Goal: Transaction & Acquisition: Purchase product/service

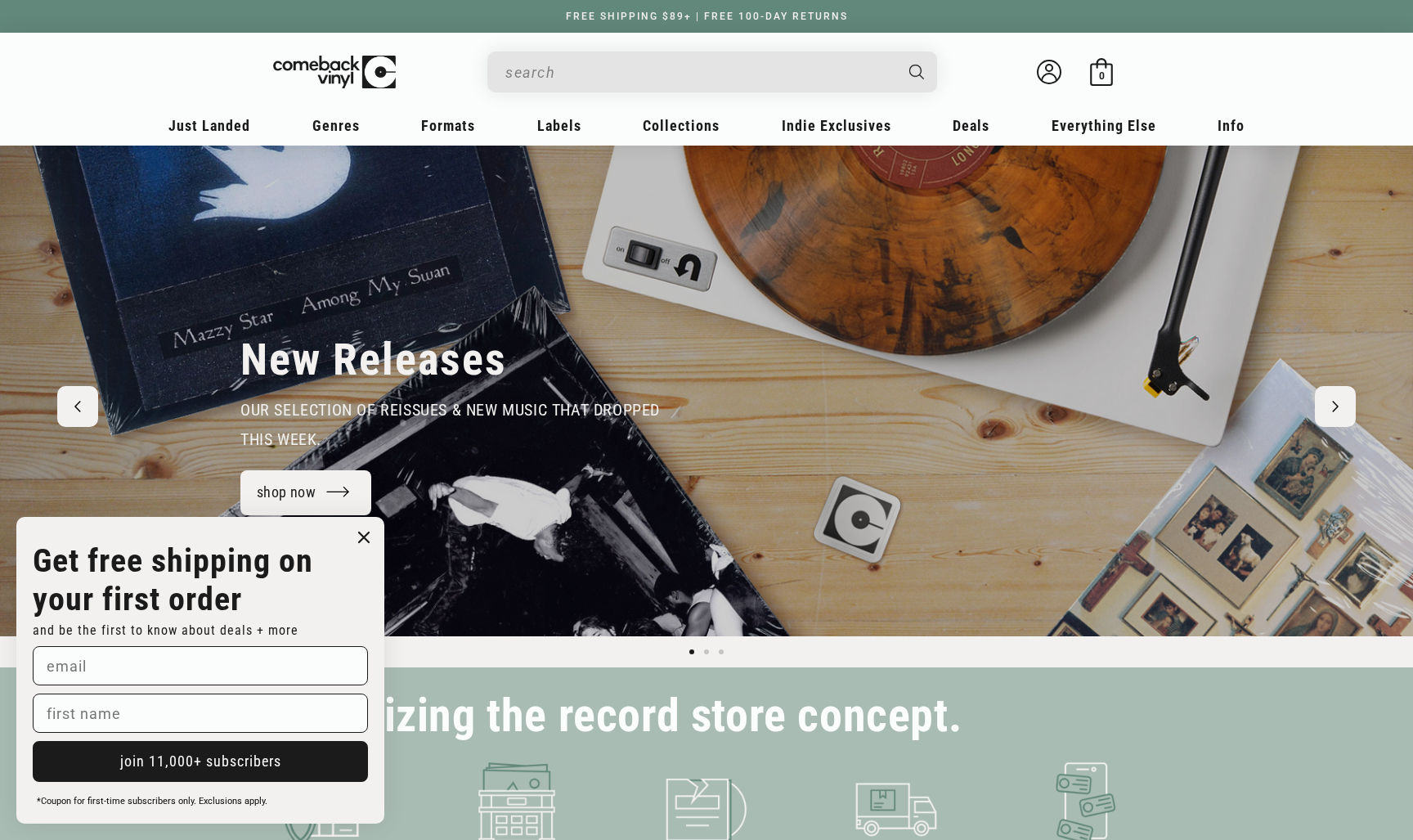
click at [561, 72] on input "When autocomplete results are available use up and down arrows to review and en…" at bounding box center [699, 72] width 387 height 33
type input "e"
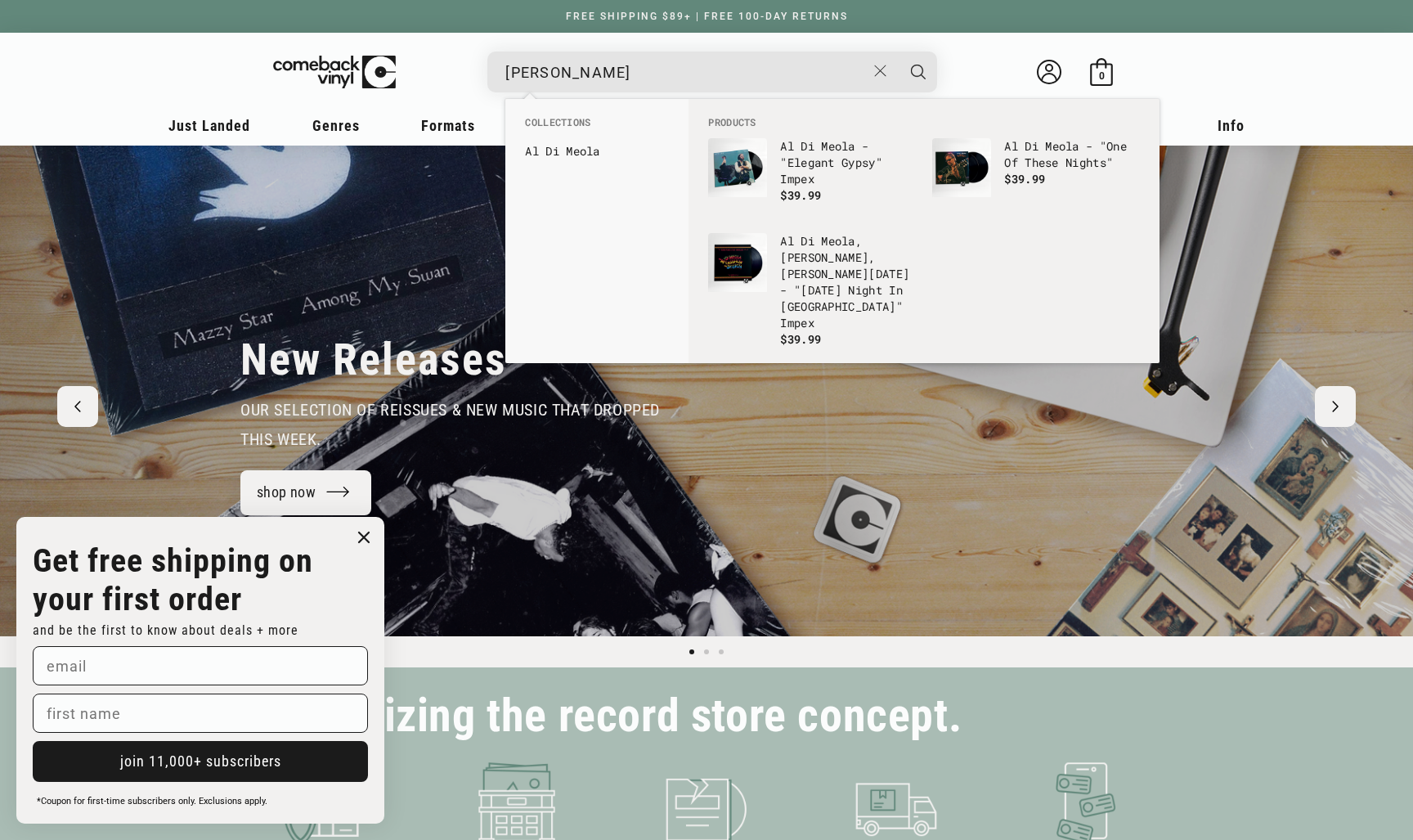
scroll to position [0, 1413]
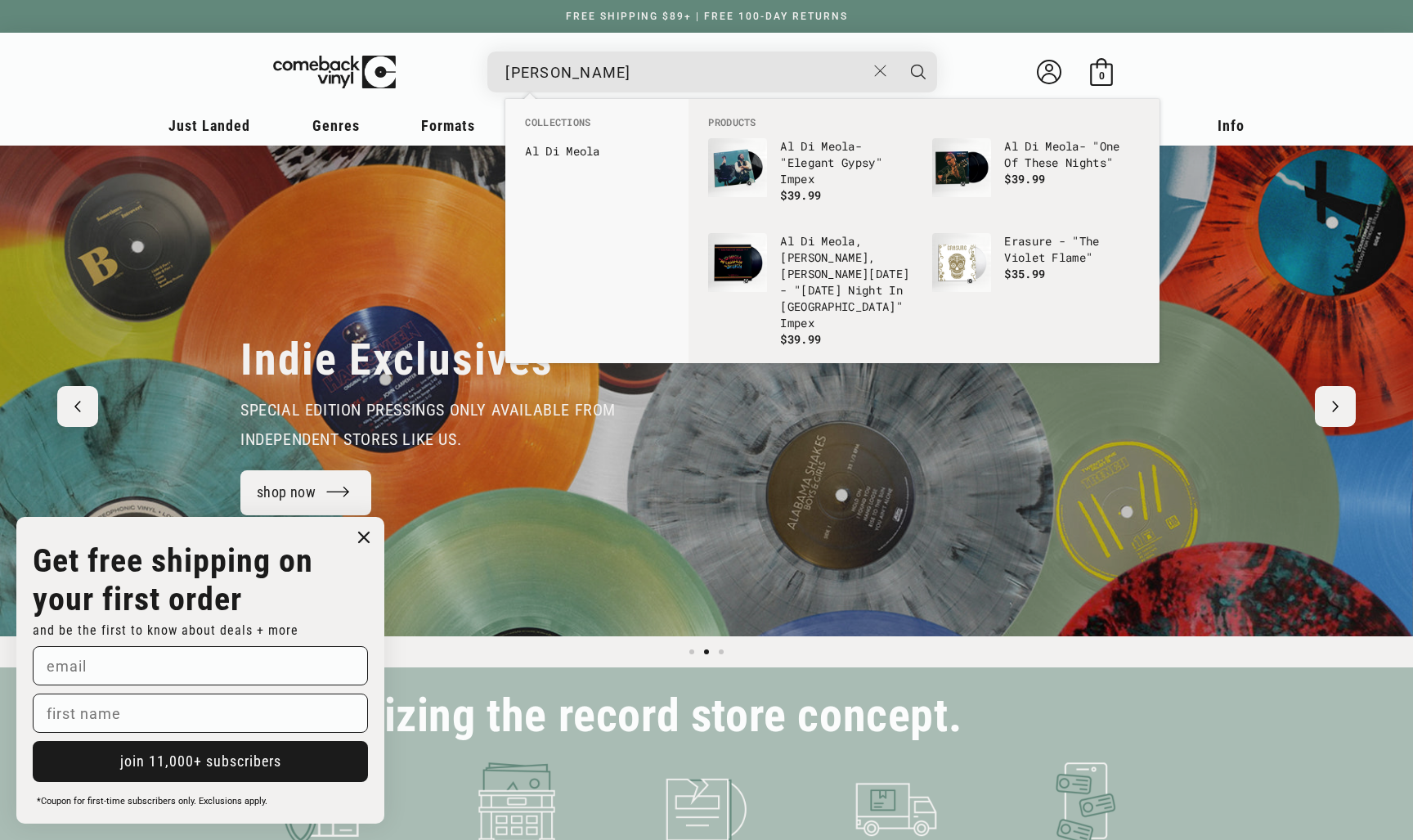
type input "al di meola"
click at [918, 71] on button "Search" at bounding box center [918, 72] width 41 height 41
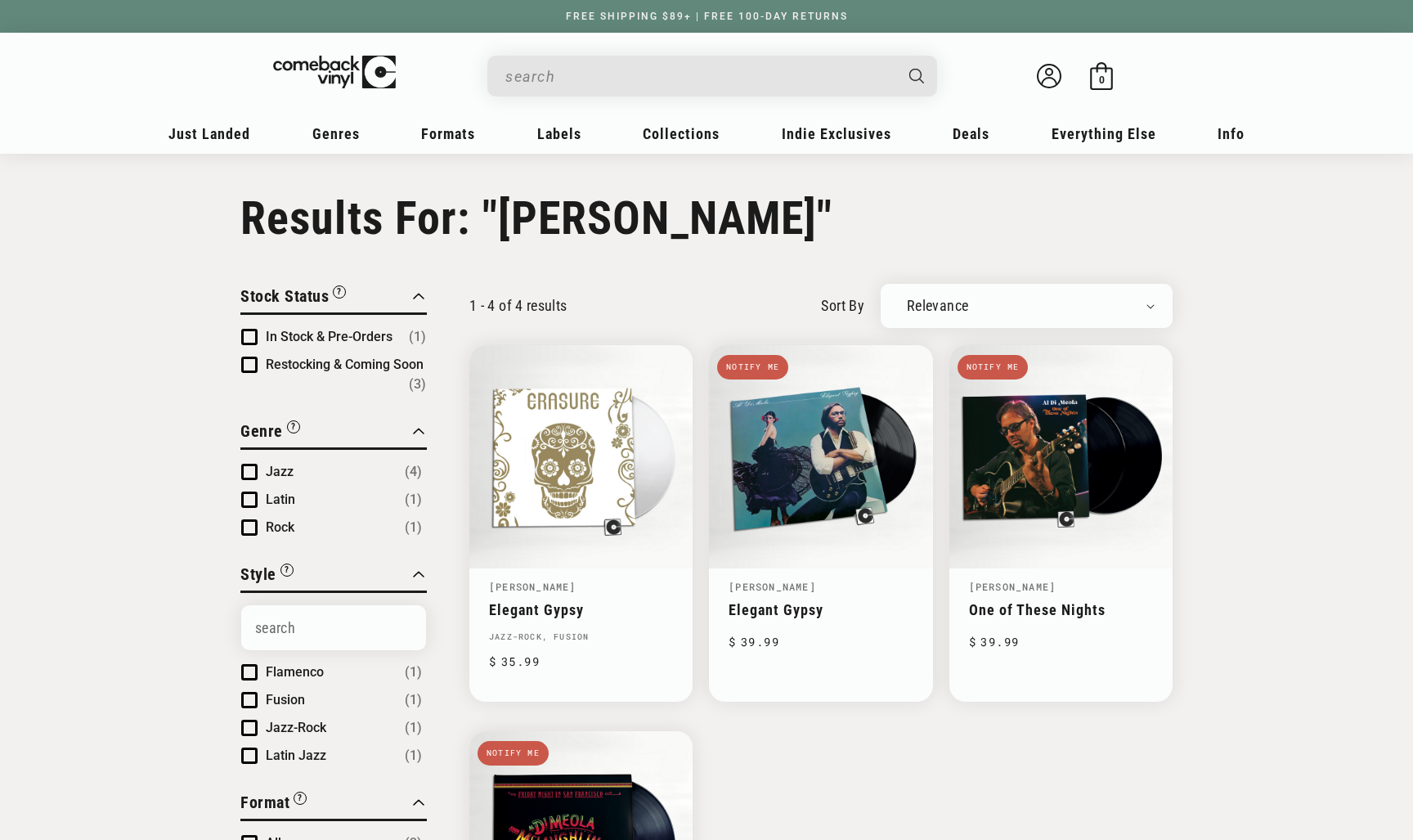
type input "al di meola"
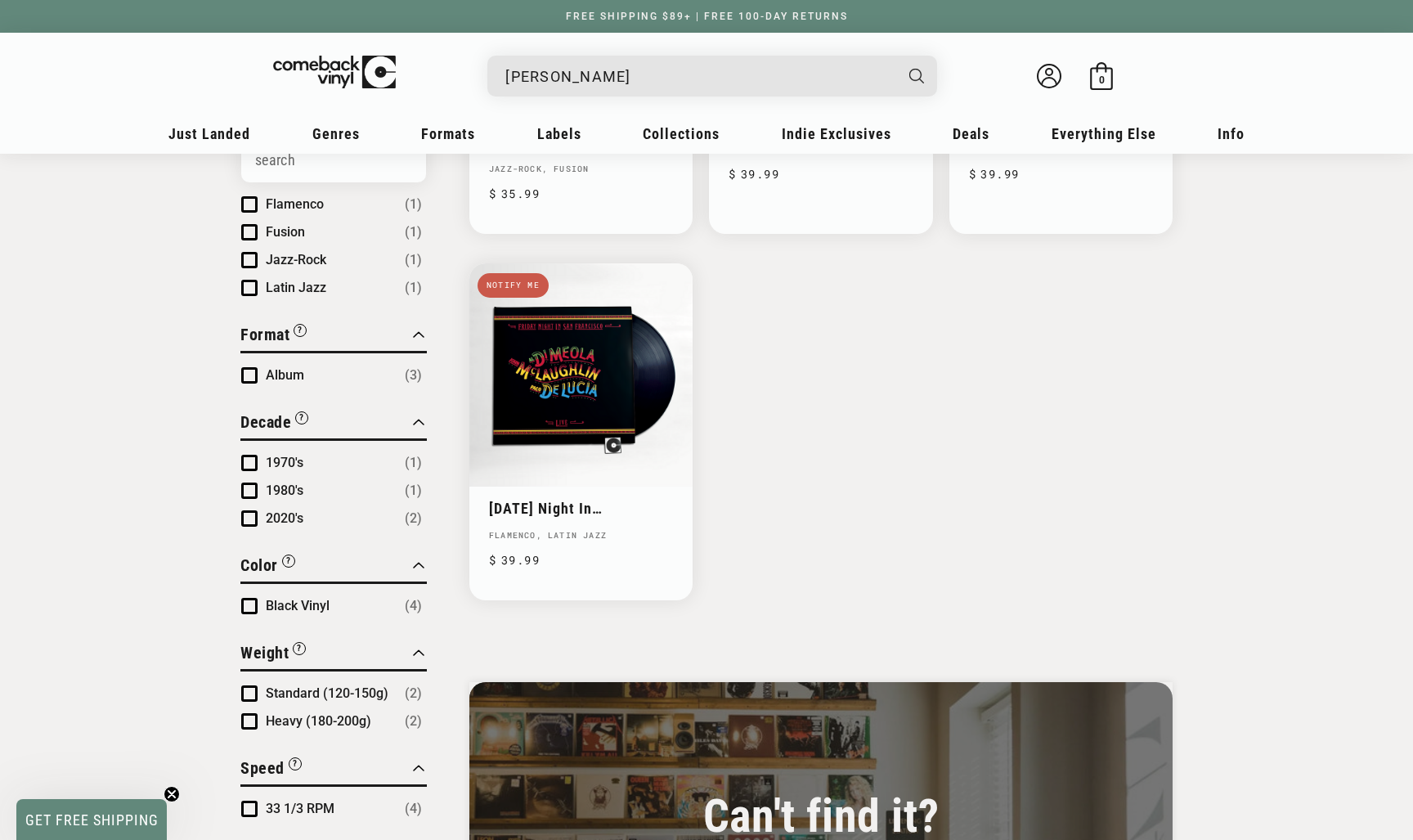
scroll to position [469, 0]
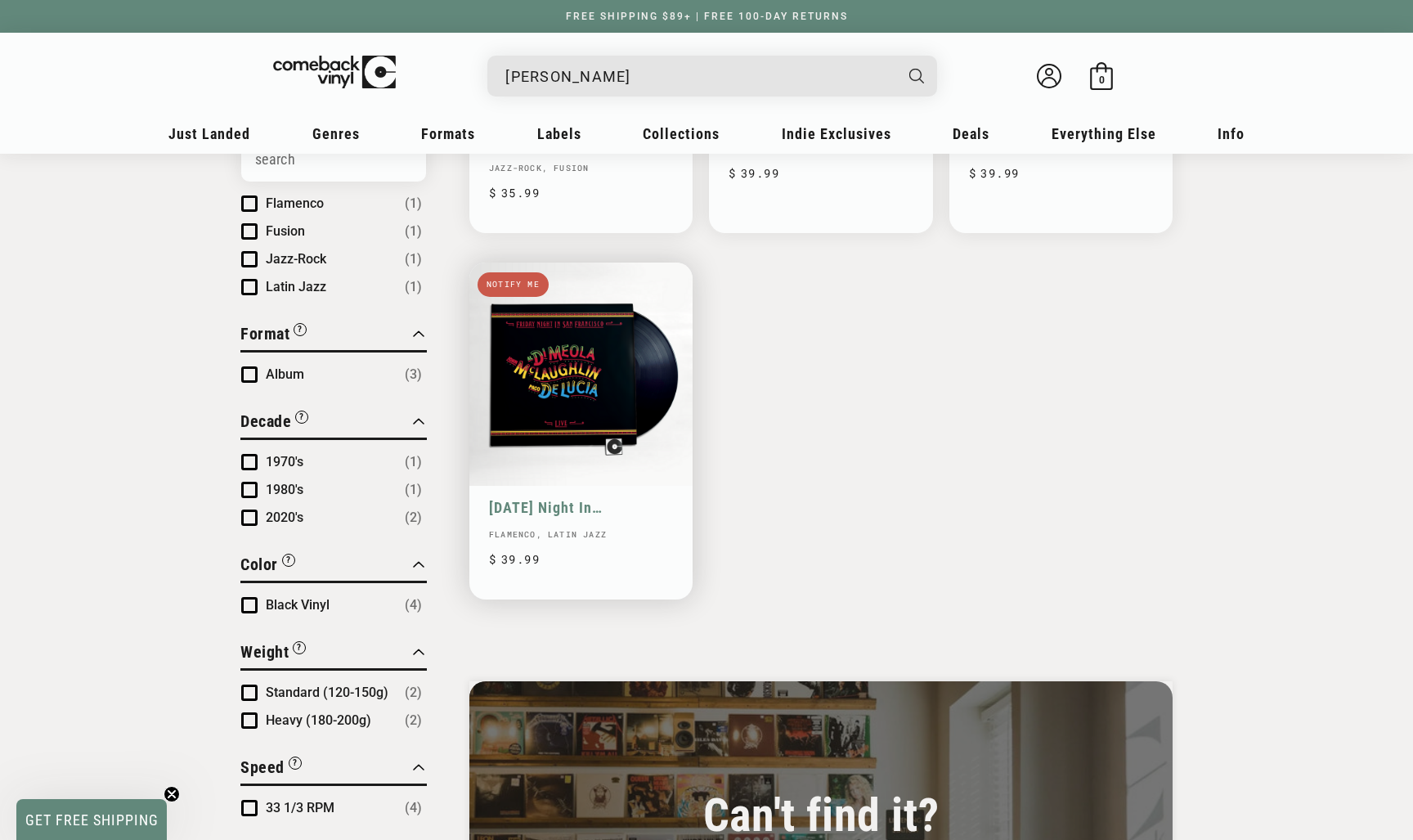
click at [625, 499] on link "[DATE] Night In [GEOGRAPHIC_DATA]" at bounding box center [580, 507] width 184 height 17
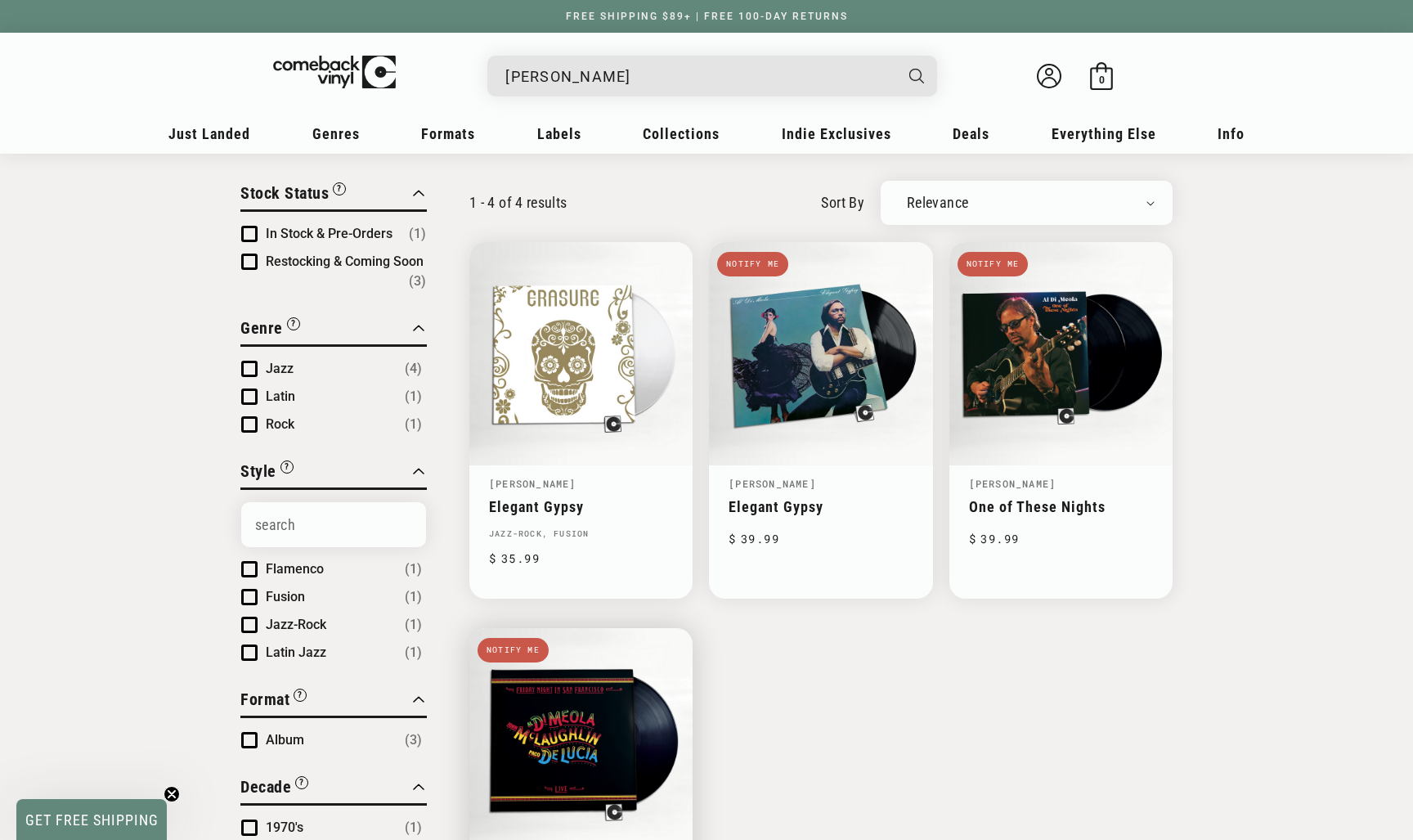
scroll to position [154, 0]
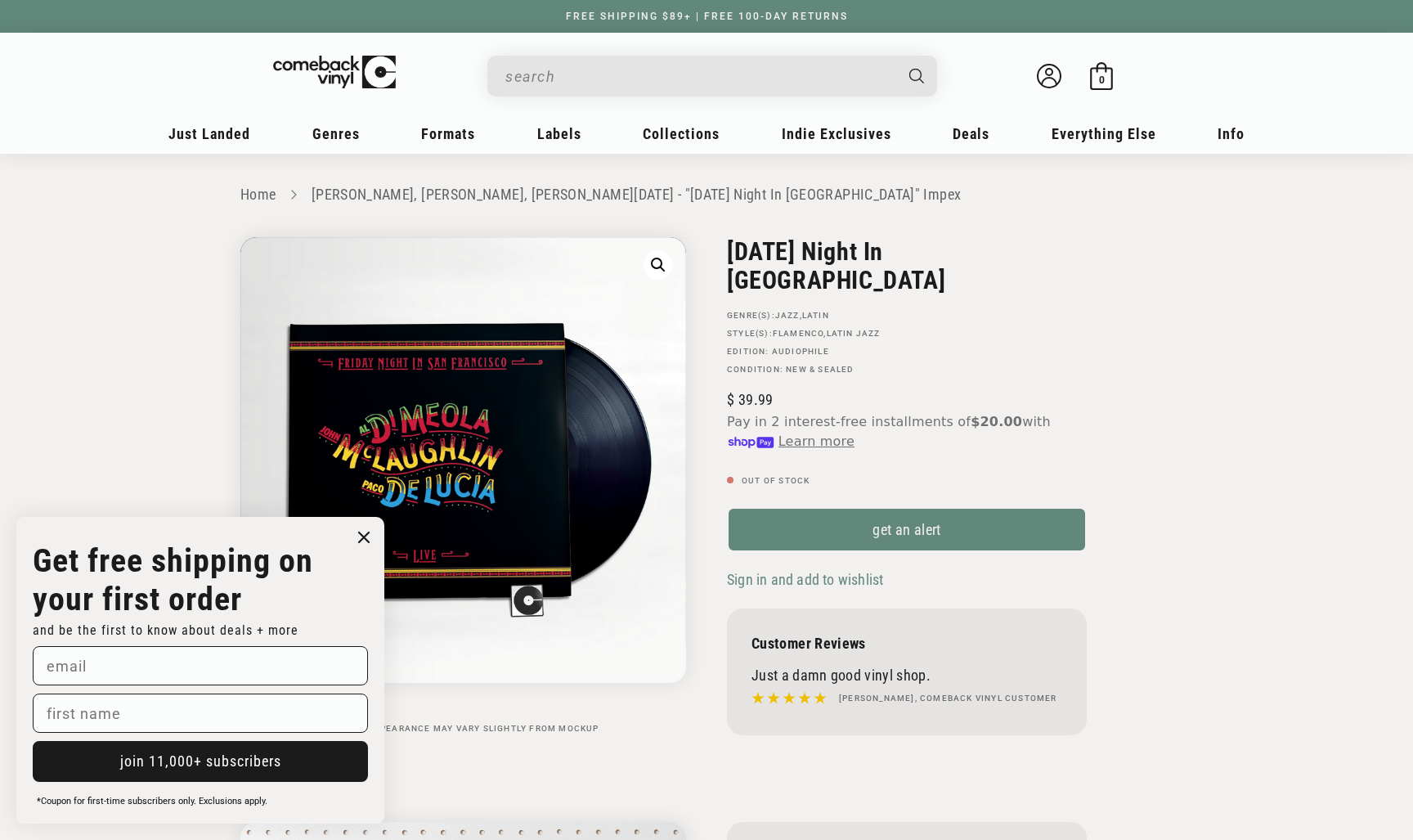
click at [363, 538] on icon "Close dialog" at bounding box center [364, 537] width 10 height 10
